Goal: Transaction & Acquisition: Purchase product/service

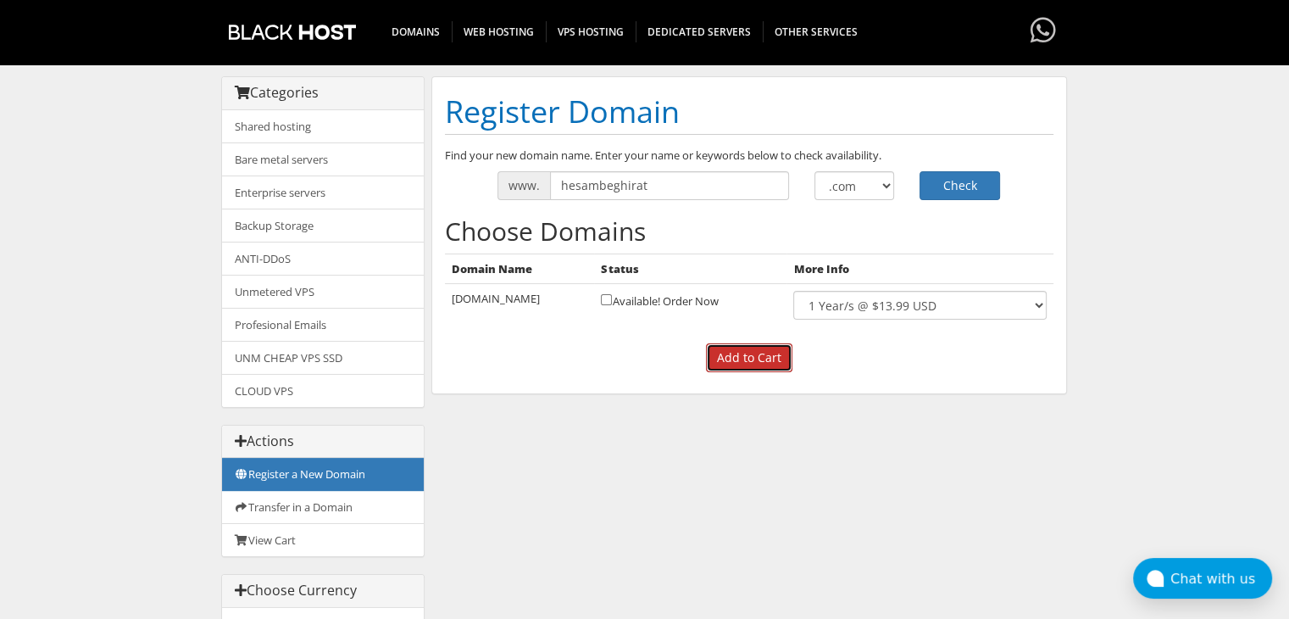
click at [766, 351] on input "Add to Cart" at bounding box center [749, 357] width 86 height 29
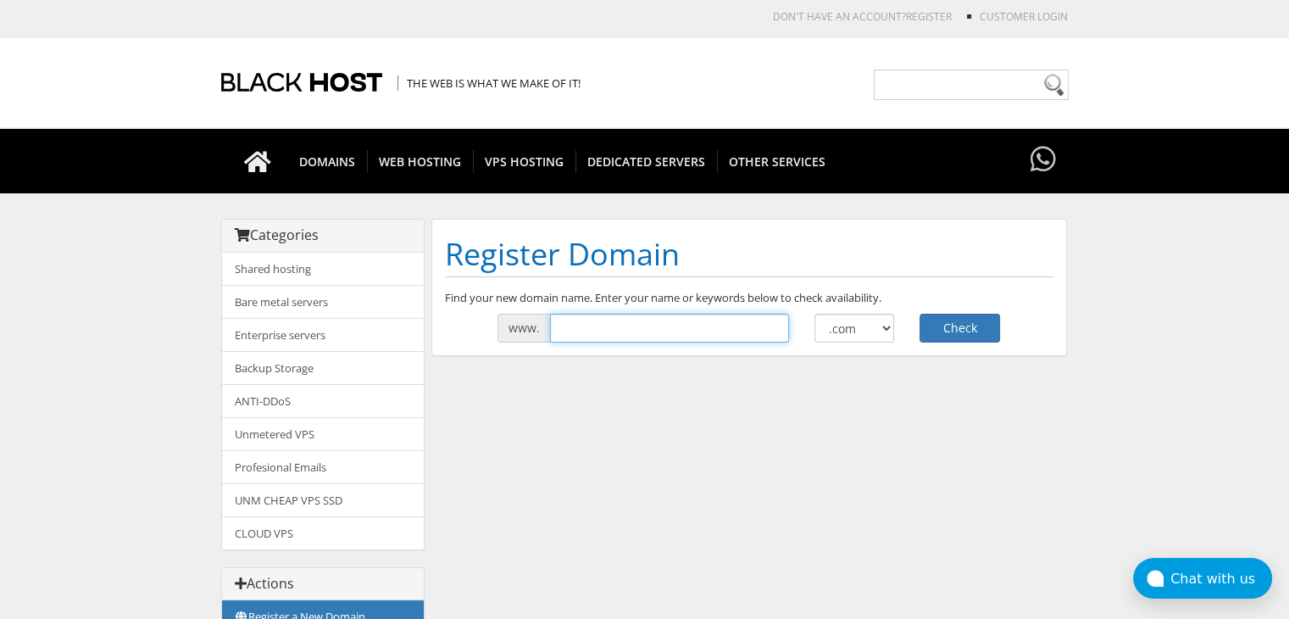
click at [608, 331] on input "text" at bounding box center [669, 328] width 239 height 29
type input "hesambeghirat"
click at [943, 350] on div "Register Domain Find your new domain name. Enter your name or keywords below to…" at bounding box center [749, 287] width 636 height 137
click at [974, 318] on button "Check" at bounding box center [960, 328] width 81 height 29
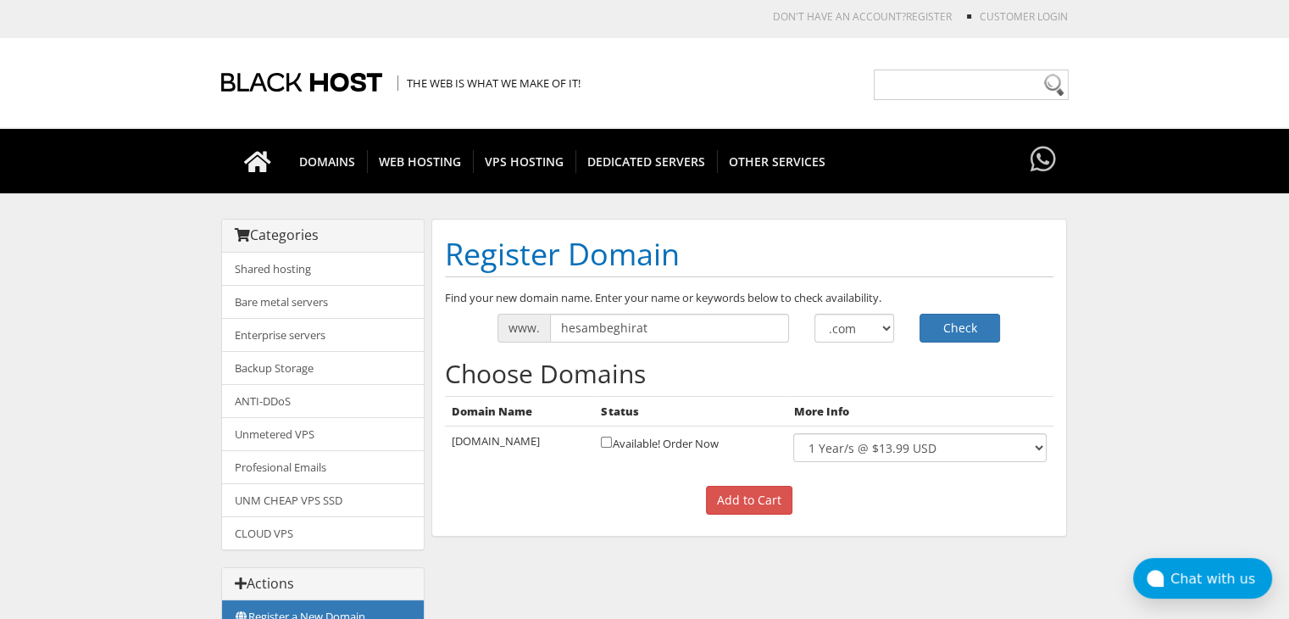
click at [706, 445] on td "Available! Order Now" at bounding box center [690, 447] width 192 height 43
click at [627, 442] on td "Available! Order Now" at bounding box center [690, 447] width 192 height 43
click at [612, 443] on input "checkbox" at bounding box center [606, 442] width 11 height 11
checkbox input "true"
click at [748, 503] on input "Add to Cart" at bounding box center [749, 500] width 86 height 29
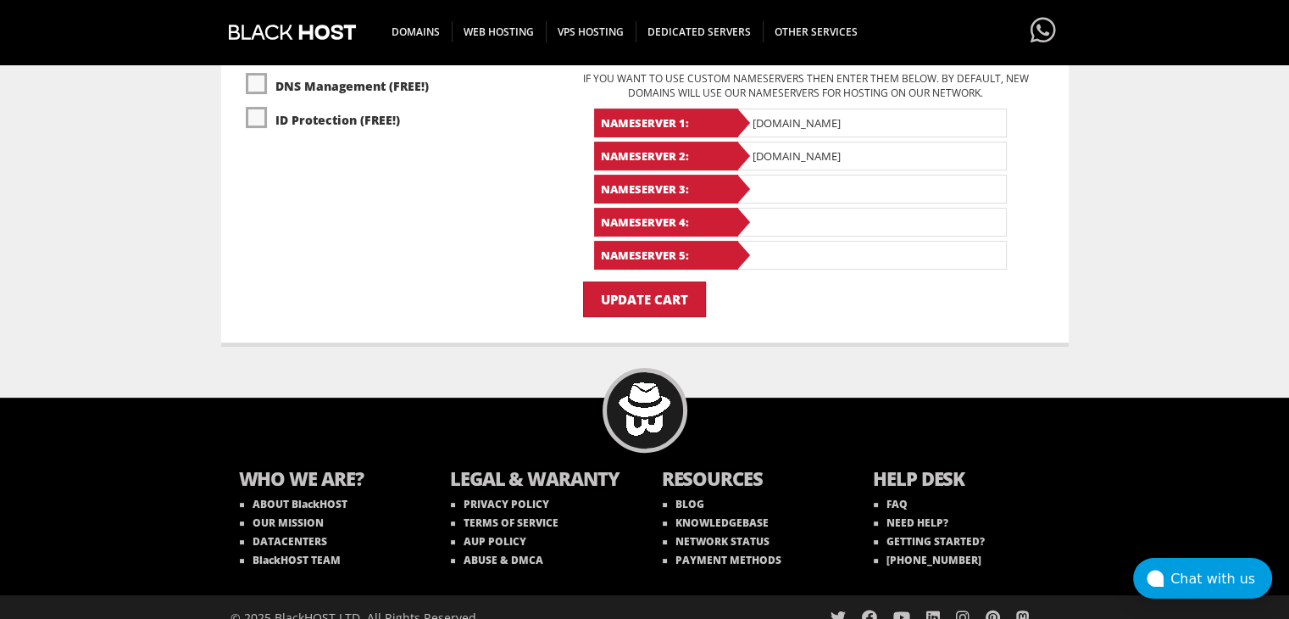
scroll to position [420, 0]
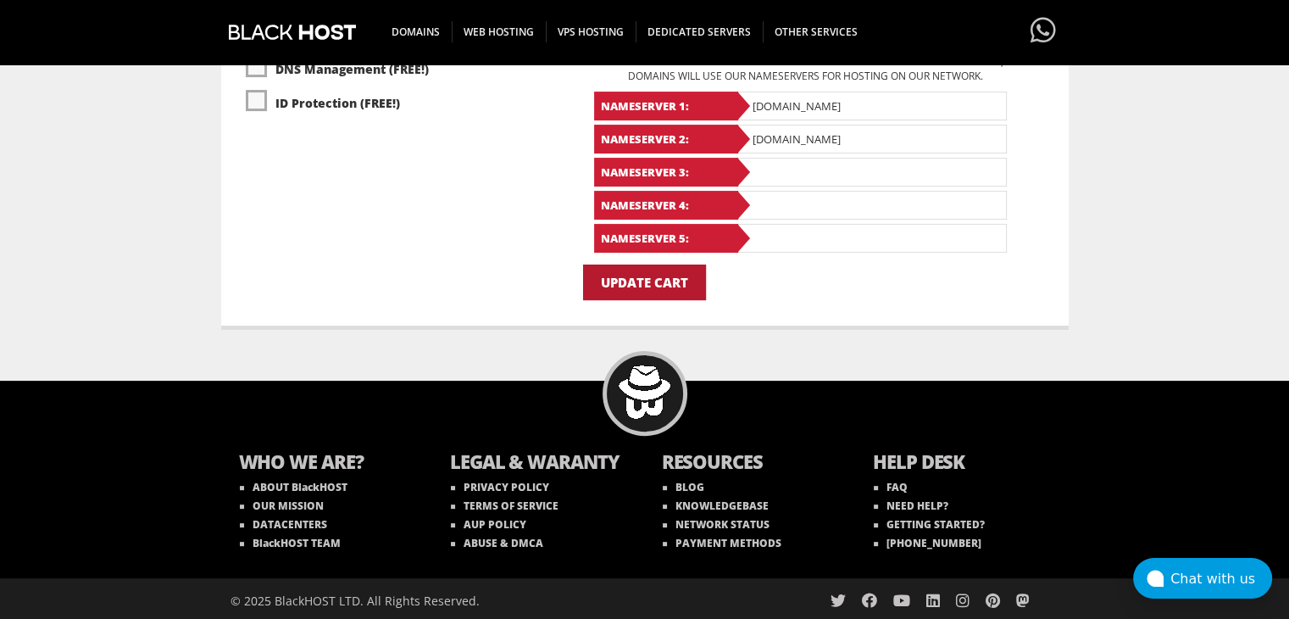
click at [626, 268] on input "Update Cart" at bounding box center [644, 282] width 123 height 36
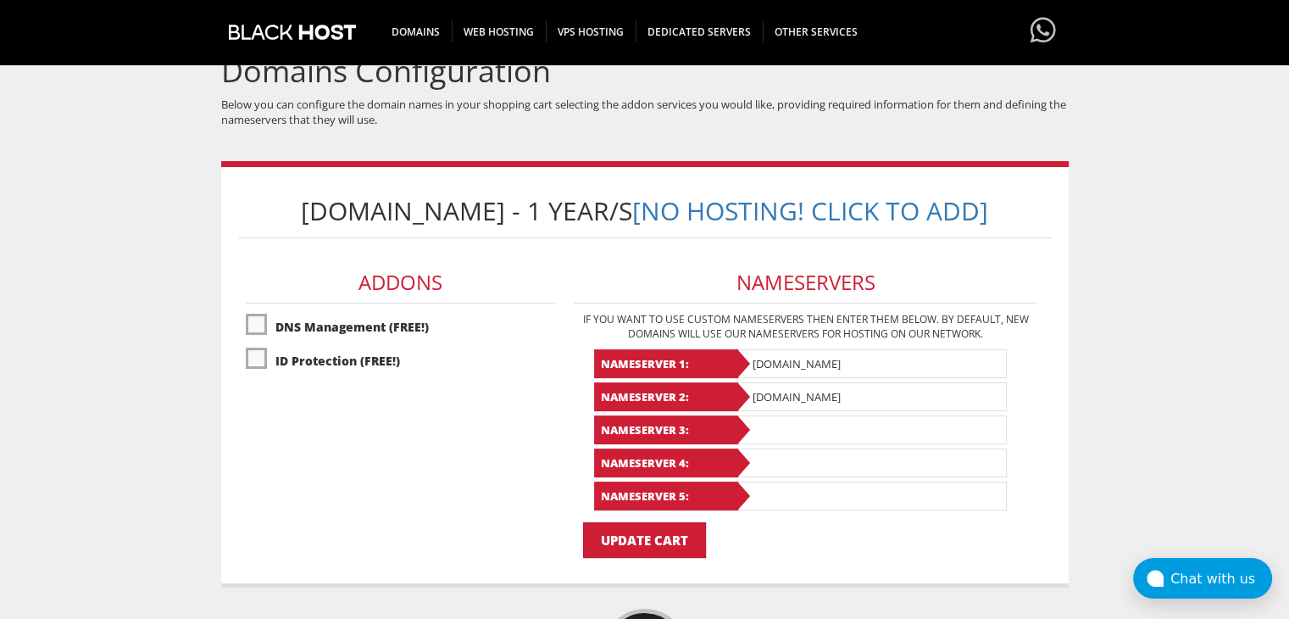
scroll to position [138, 0]
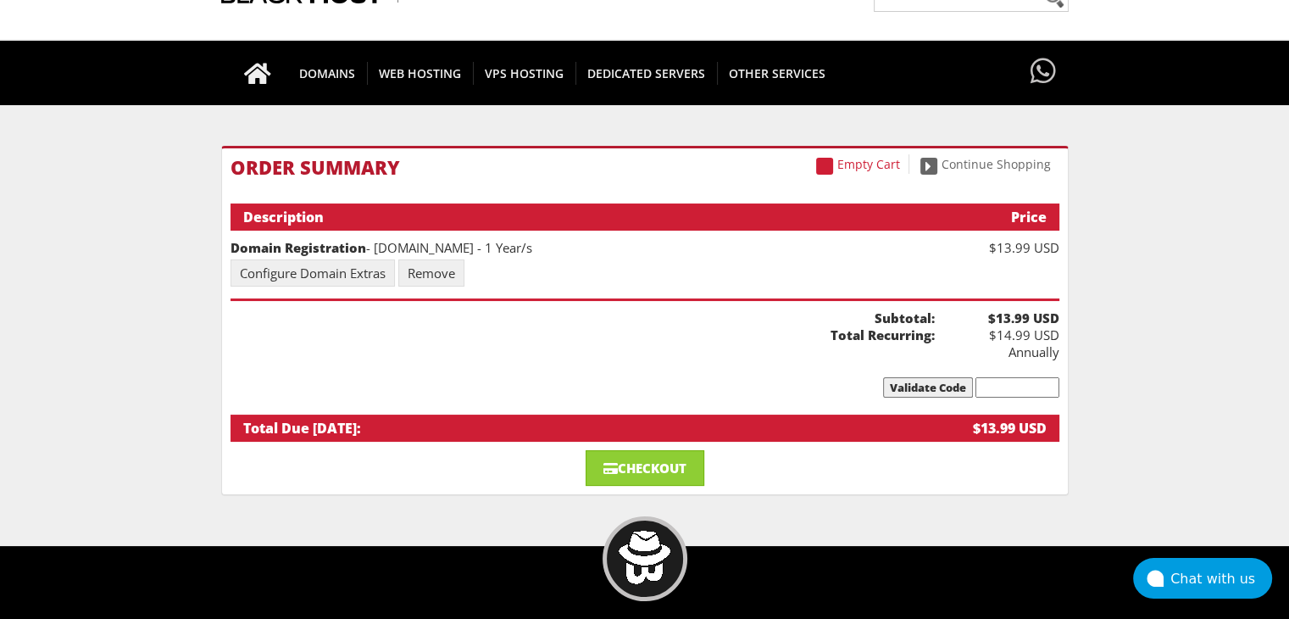
scroll to position [141, 0]
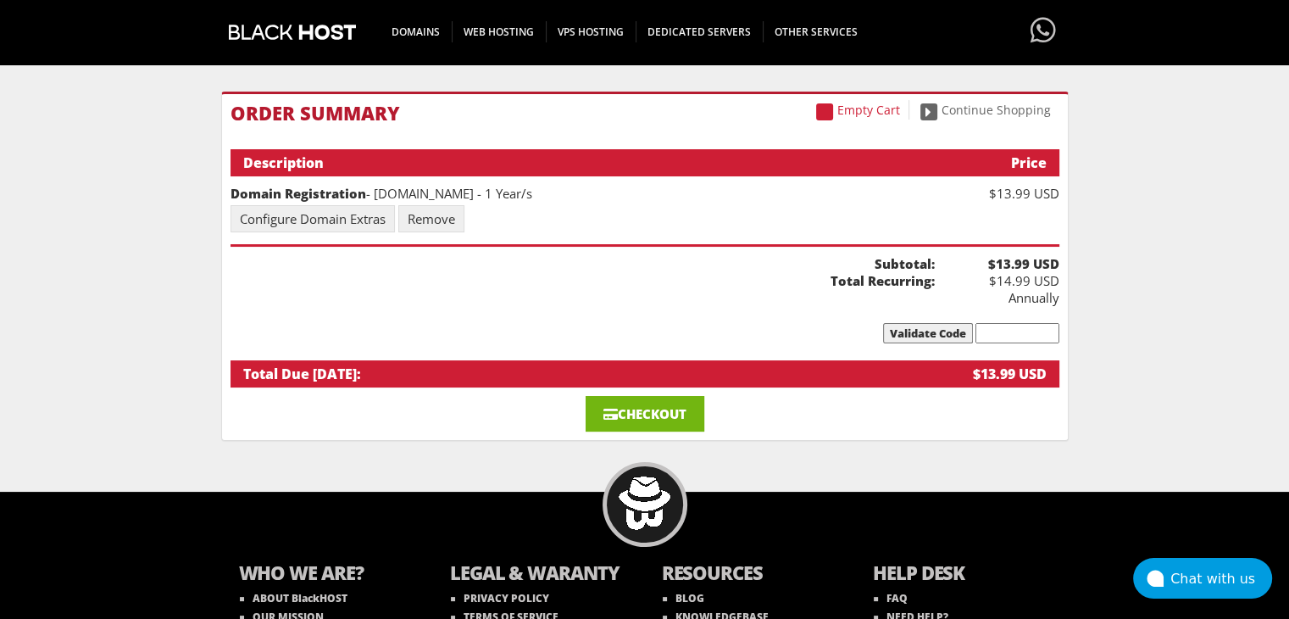
click at [695, 396] on link "Checkout" at bounding box center [645, 414] width 119 height 36
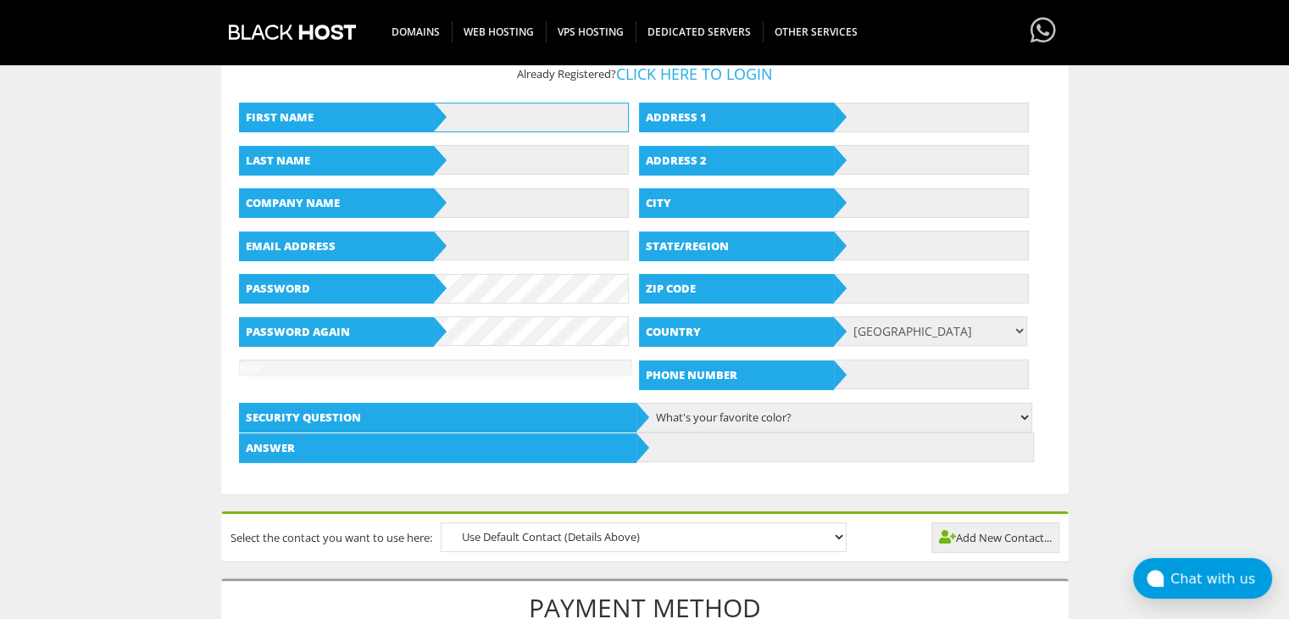
click at [515, 126] on input "text" at bounding box center [531, 118] width 195 height 30
type input "bill"
click at [506, 170] on input "text" at bounding box center [531, 160] width 195 height 30
type input "siver"
click at [543, 203] on input "text" at bounding box center [531, 203] width 195 height 30
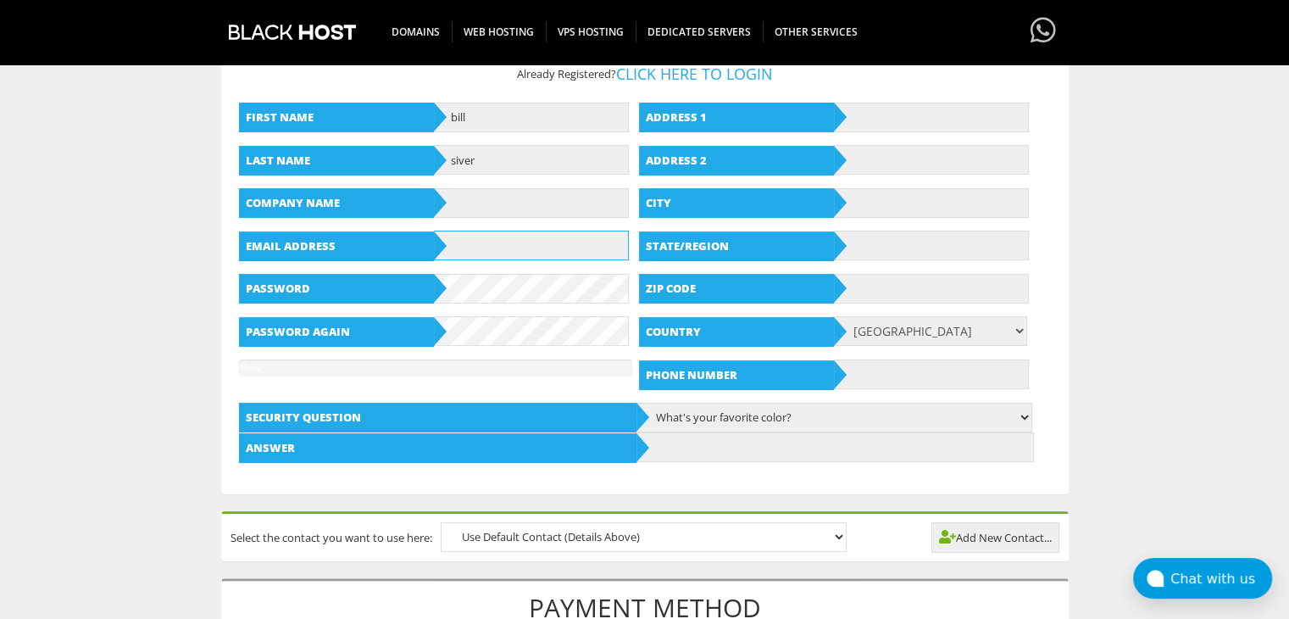
click at [517, 253] on input "text" at bounding box center [531, 246] width 195 height 30
type input "bsbsbbsb@amirr.top"
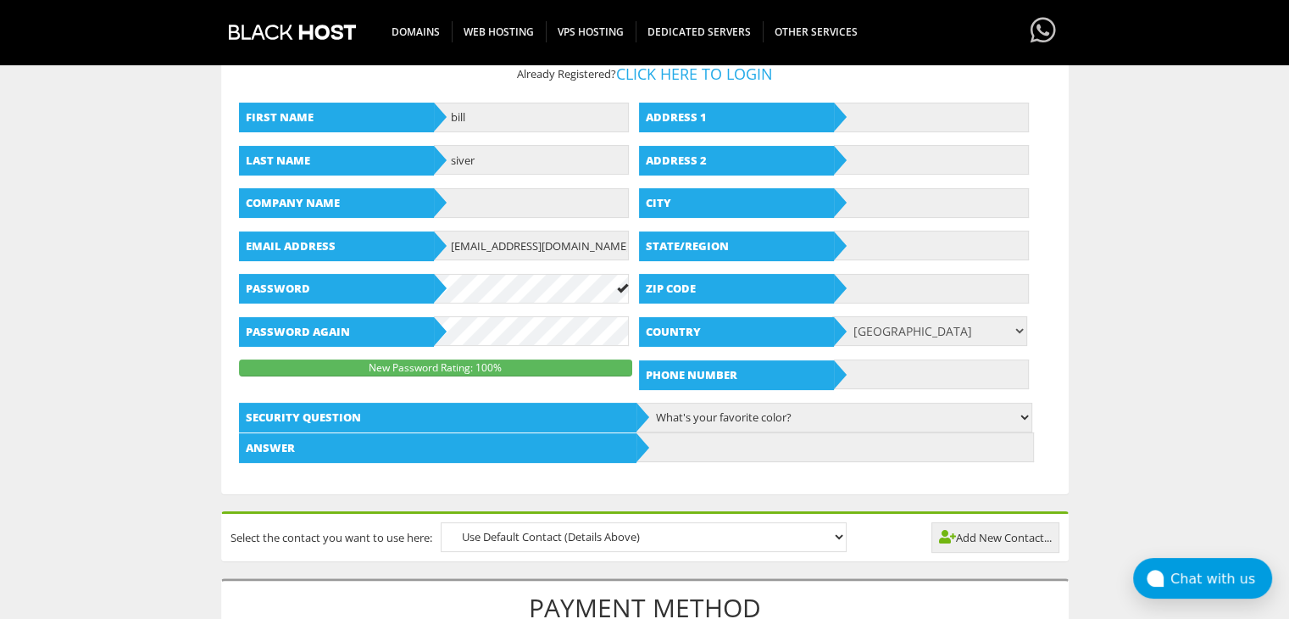
click at [487, 346] on div "First Name bill Last Name siver Company Name Email Address bsbsbbsb@amirr.top P…" at bounding box center [438, 239] width 398 height 299
click at [926, 92] on div "Address 1 Address 2 City State/Region Zip Code Country Afghanistan Aland Island…" at bounding box center [838, 246] width 398 height 313
click at [922, 118] on input "text" at bounding box center [931, 118] width 195 height 30
type input "ALLEN STREET 56"
click at [896, 167] on input "text" at bounding box center [931, 160] width 195 height 30
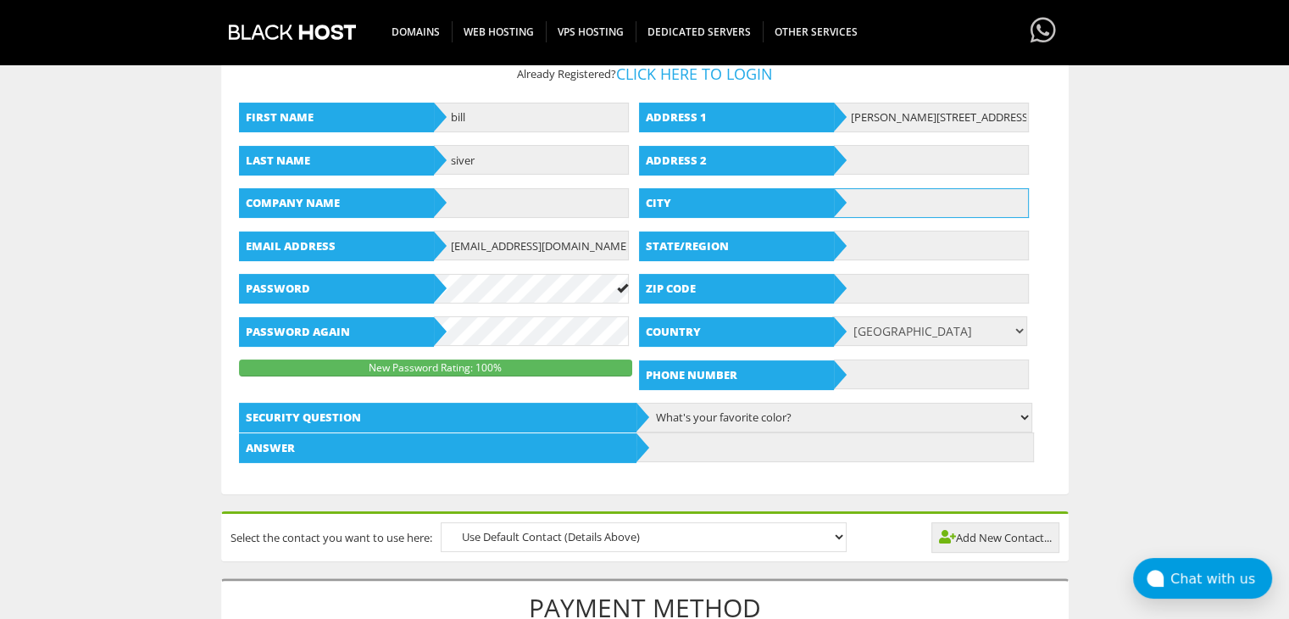
click at [887, 201] on input "text" at bounding box center [931, 203] width 195 height 30
type input "New York"
click at [903, 244] on input "text" at bounding box center [931, 246] width 195 height 30
click at [915, 281] on input "text" at bounding box center [931, 289] width 195 height 30
type input "10090"
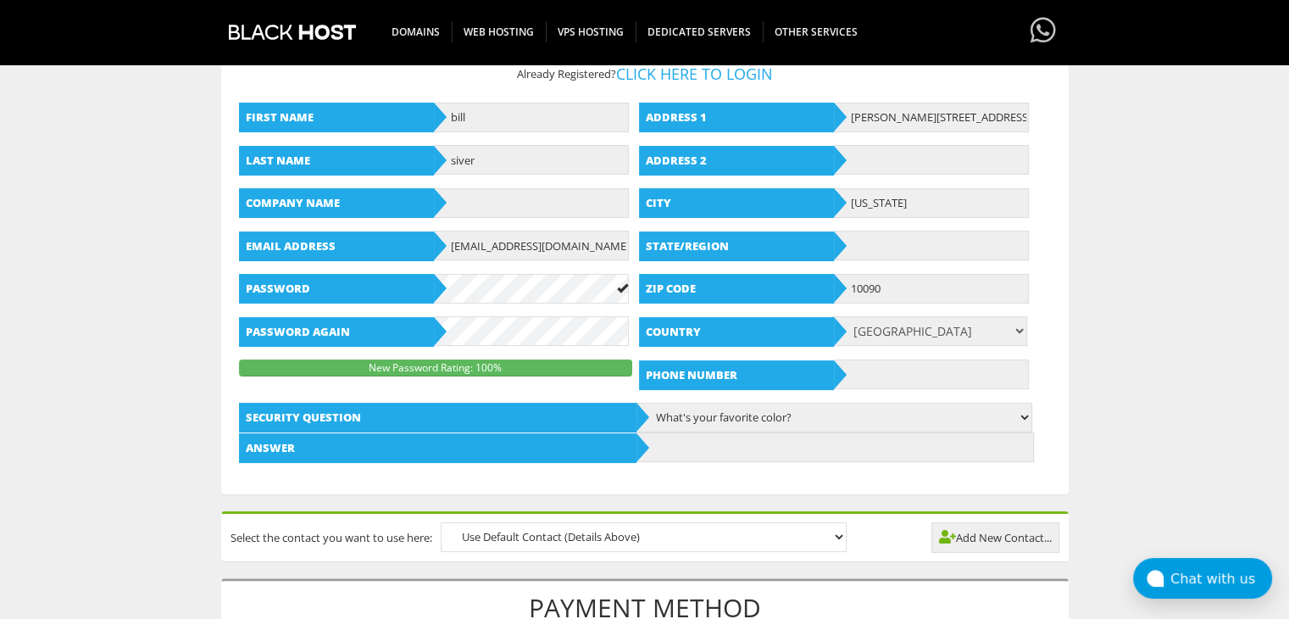
click at [834, 373] on b "Phone Number" at bounding box center [736, 375] width 195 height 30
click at [866, 369] on input "text" at bounding box center [931, 374] width 195 height 30
type input "9735068917"
drag, startPoint x: 539, startPoint y: 216, endPoint x: 524, endPoint y: 207, distance: 17.9
click at [532, 213] on div "First Name bill Last Name siver Company Name Email Address bsbsbbsb@amirr.top P…" at bounding box center [438, 239] width 398 height 299
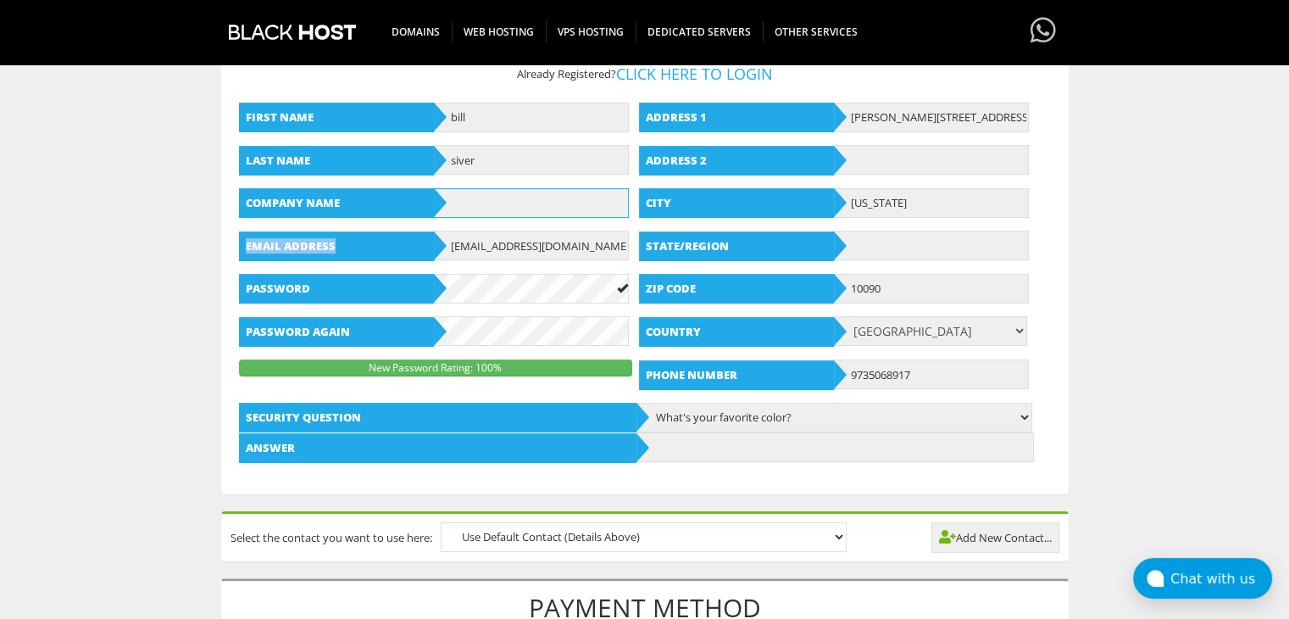
click at [523, 206] on input "text" at bounding box center [531, 203] width 195 height 30
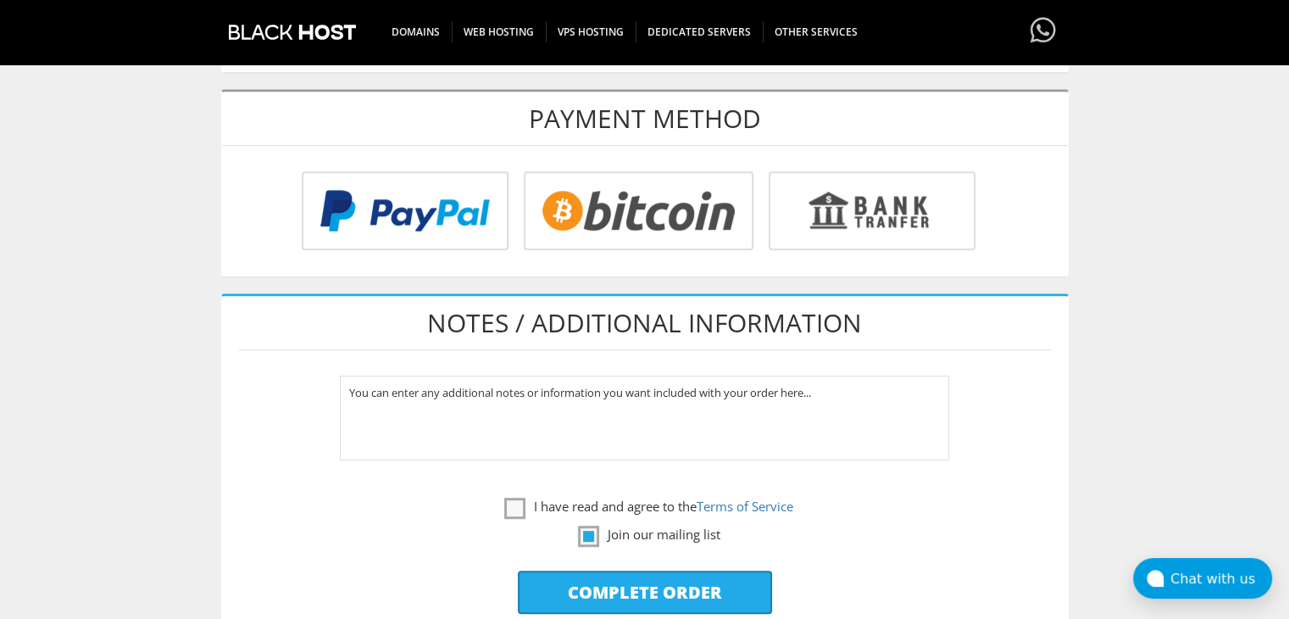
scroll to position [848, 0]
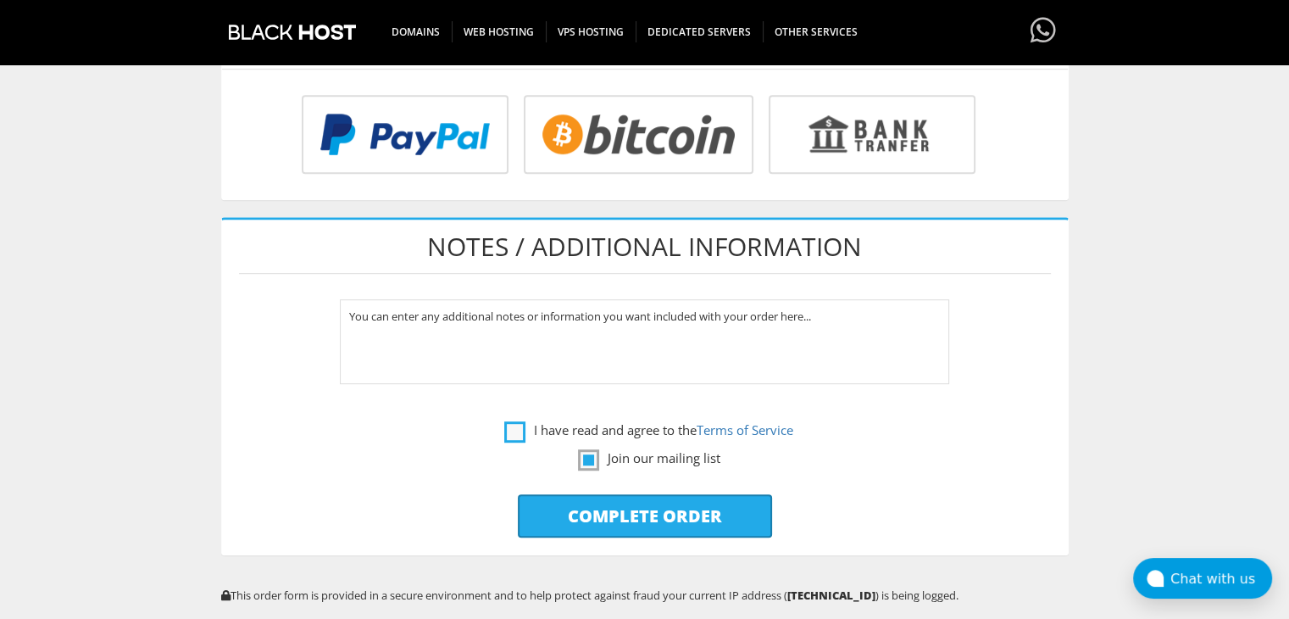
click at [525, 426] on label "I have read and agree to the Terms of Service" at bounding box center [648, 430] width 289 height 21
checkbox input "true"
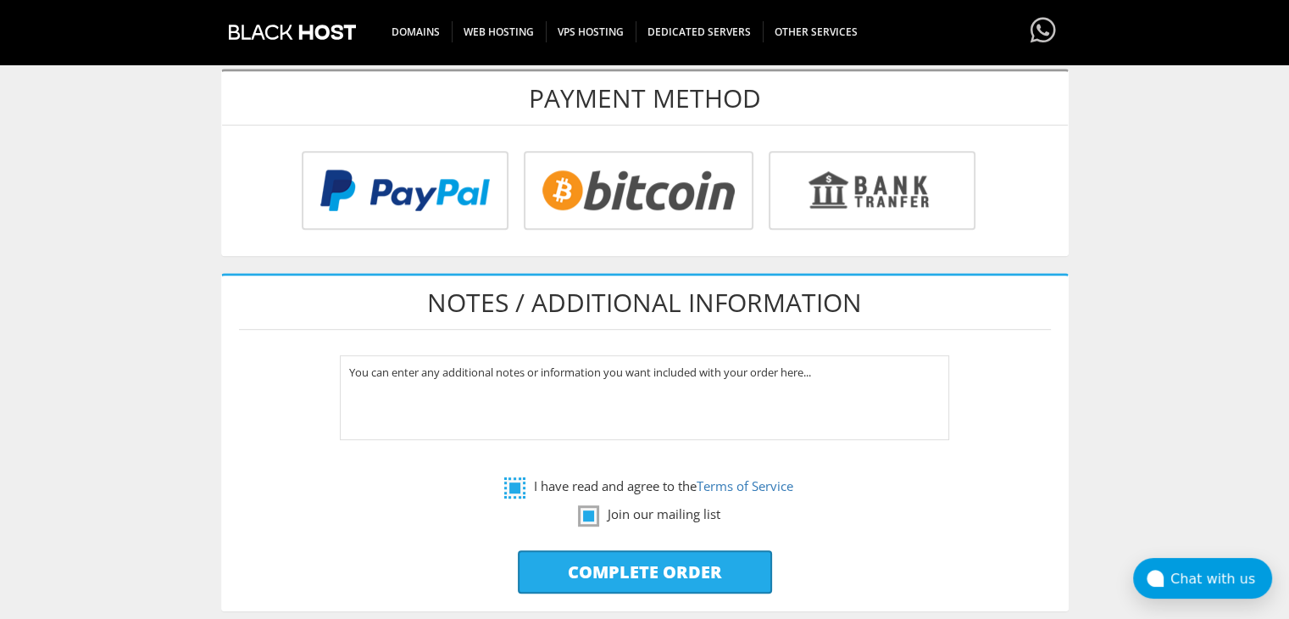
scroll to position [706, 0]
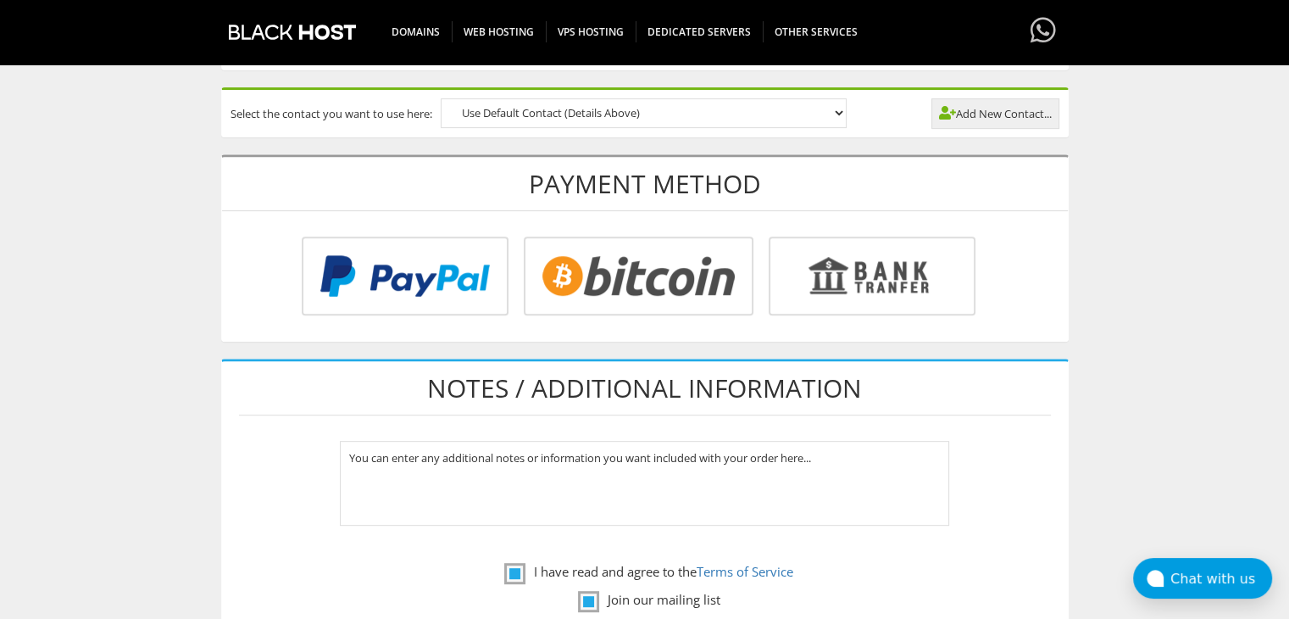
click at [589, 177] on h1 "Payment Method" at bounding box center [645, 184] width 846 height 54
drag, startPoint x: 882, startPoint y: 116, endPoint x: 816, endPoint y: 105, distance: 66.2
click at [882, 116] on div "Select the contact you want to use here: Use Default Contact (Details Above) Ad…" at bounding box center [645, 113] width 846 height 47
drag, startPoint x: 807, startPoint y: 103, endPoint x: 797, endPoint y: 108, distance: 11.4
click at [807, 103] on select "Use Default Contact (Details Above)" at bounding box center [644, 113] width 406 height 30
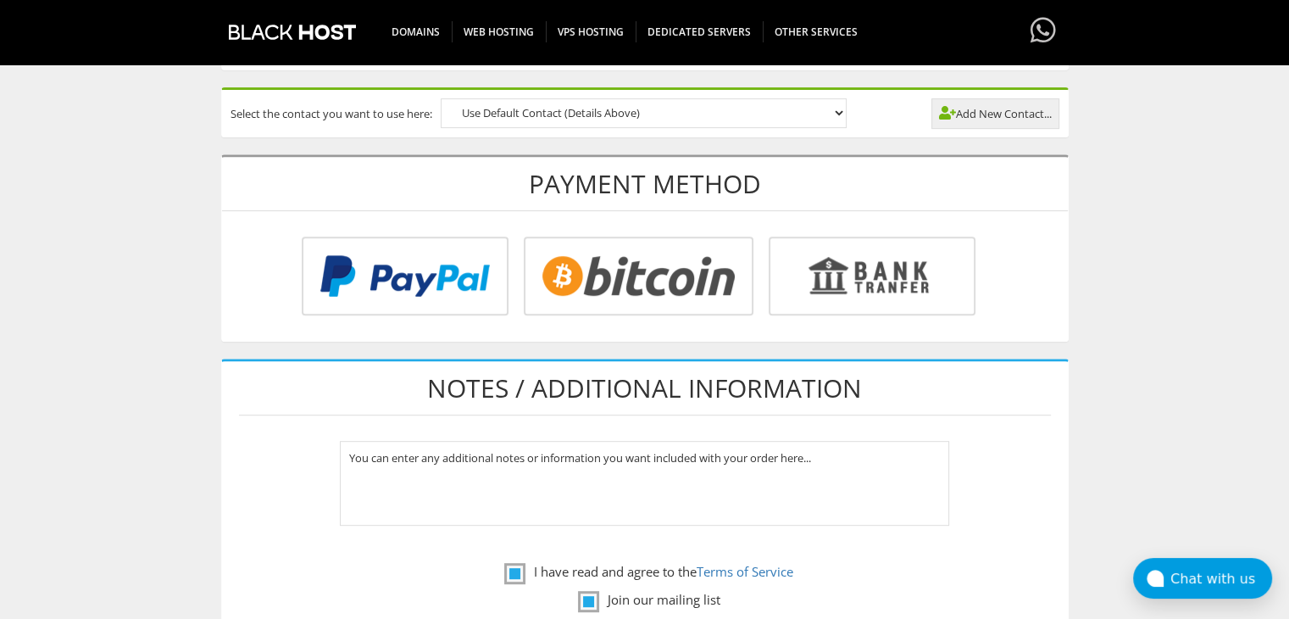
click at [170, 164] on body "CAD CHF EUR GBP JPY MKD RUB USD Don't have an account? REGISTER Customer Login …" at bounding box center [644, 169] width 1289 height 1735
